Goal: Information Seeking & Learning: Learn about a topic

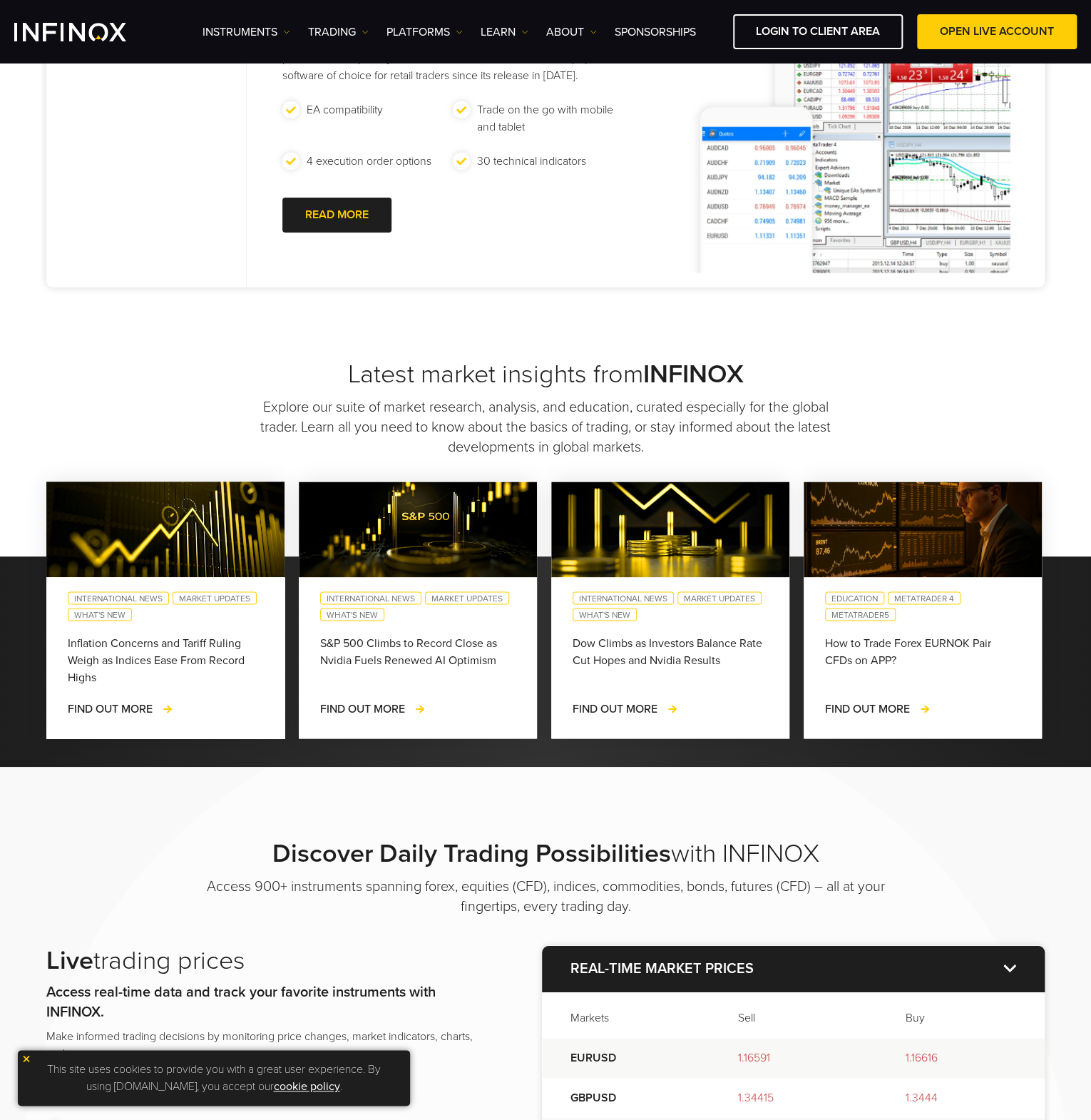
scroll to position [571, 0]
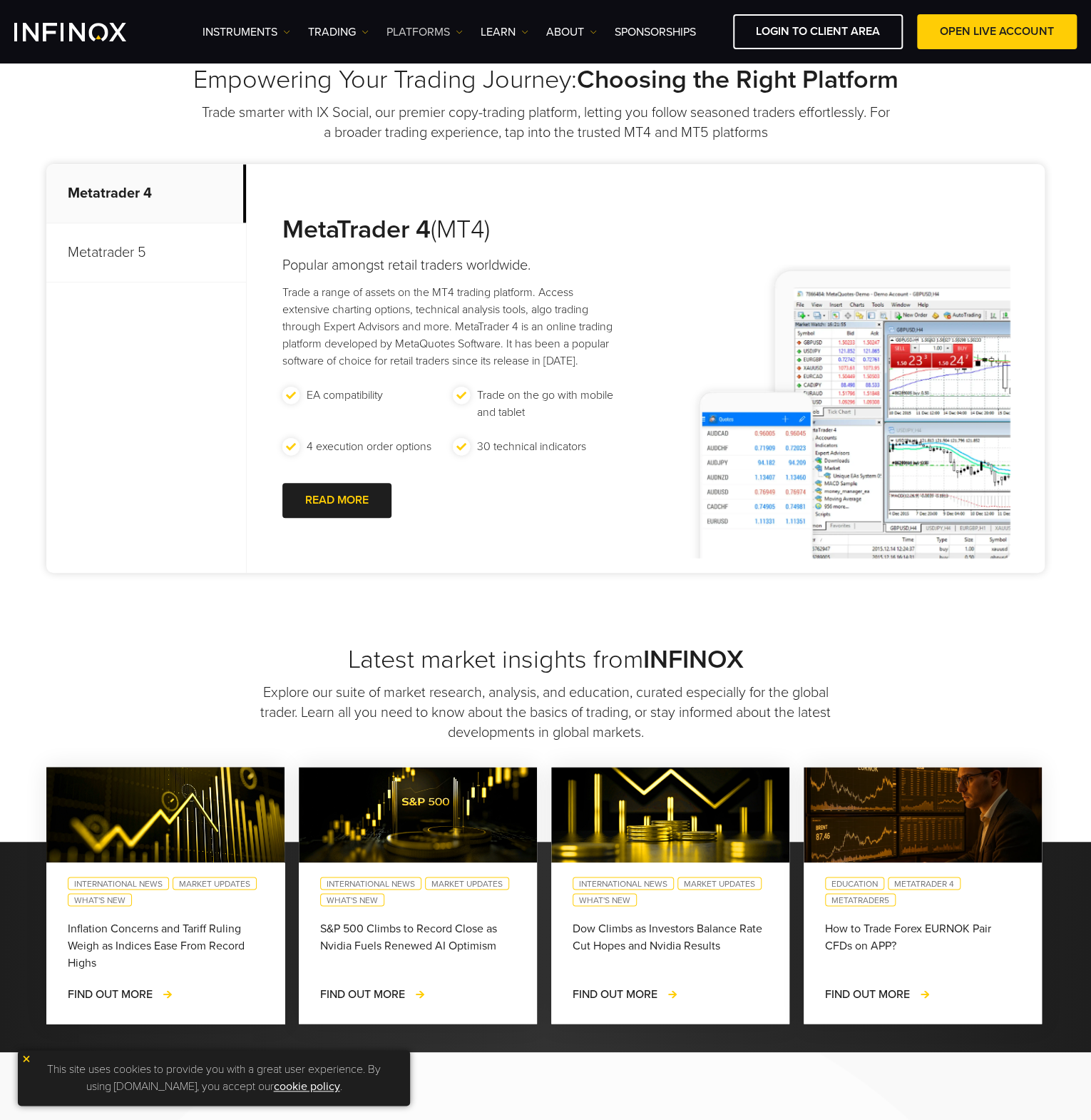
click at [452, 35] on link "PLATFORMS" at bounding box center [425, 32] width 76 height 17
click at [427, 109] on link "MT5" at bounding box center [446, 108] width 119 height 31
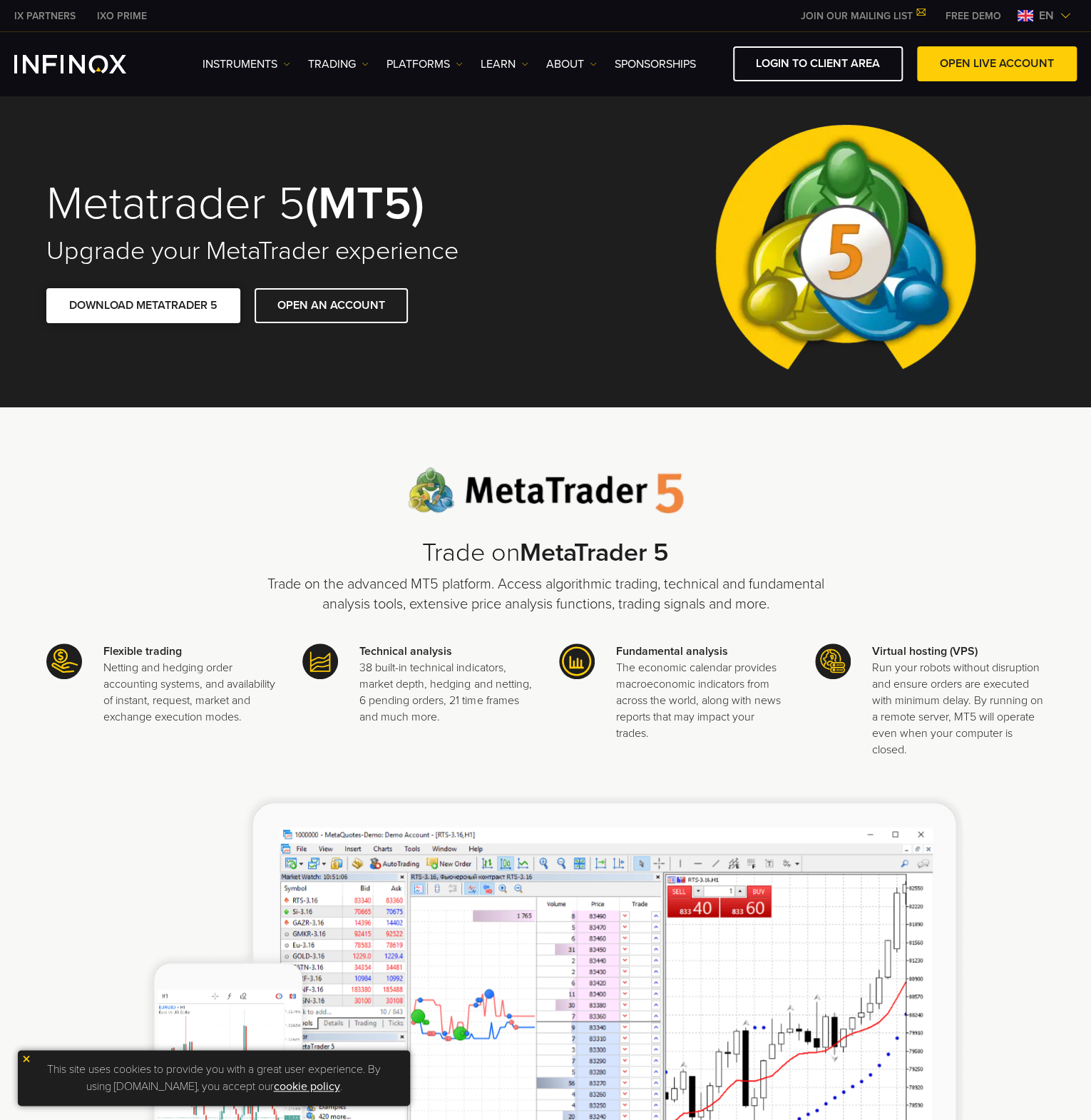
click at [143, 305] on span at bounding box center [143, 305] width 0 height 0
